Goal: Transaction & Acquisition: Purchase product/service

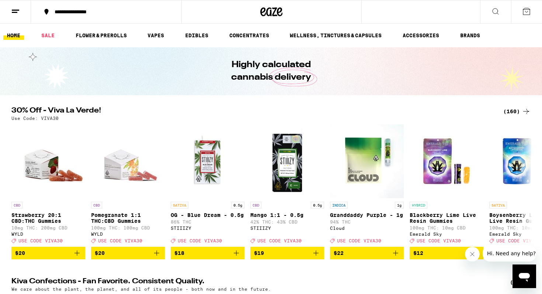
click at [517, 113] on div "(160)" at bounding box center [517, 111] width 27 height 9
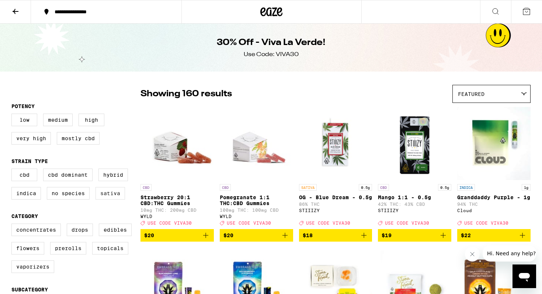
click at [106, 200] on label "Sativa" at bounding box center [111, 193] width 30 height 13
click at [13, 170] on input "Sativa" at bounding box center [13, 170] width 0 height 0
checkbox input "true"
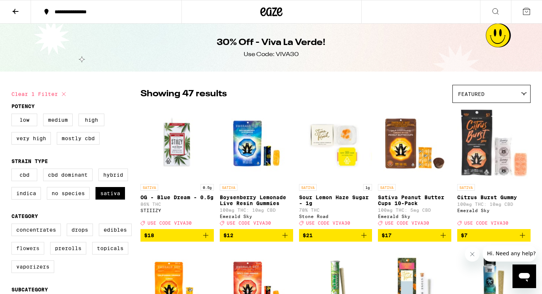
click at [44, 255] on label "Flowers" at bounding box center [27, 248] width 33 height 13
click at [13, 225] on input "Flowers" at bounding box center [13, 225] width 0 height 0
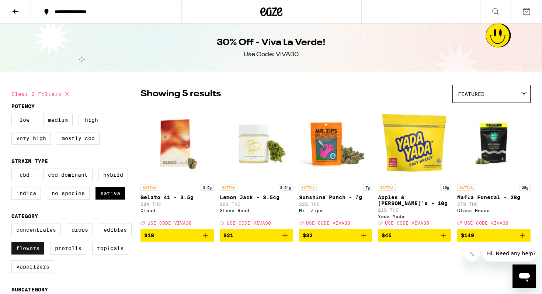
click at [27, 255] on label "Flowers" at bounding box center [27, 248] width 33 height 13
click at [13, 225] on input "Flowers" at bounding box center [13, 225] width 0 height 0
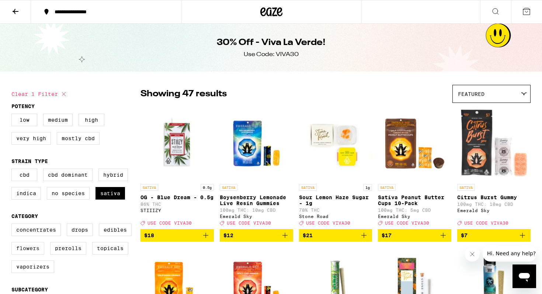
click at [27, 255] on label "Flowers" at bounding box center [27, 248] width 33 height 13
click at [13, 225] on input "Flowers" at bounding box center [13, 225] width 0 height 0
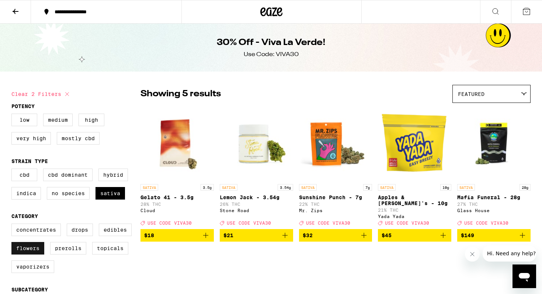
click at [27, 255] on label "Flowers" at bounding box center [27, 248] width 33 height 13
click at [13, 225] on input "Flowers" at bounding box center [13, 225] width 0 height 0
checkbox input "false"
